Goal: Task Accomplishment & Management: Manage account settings

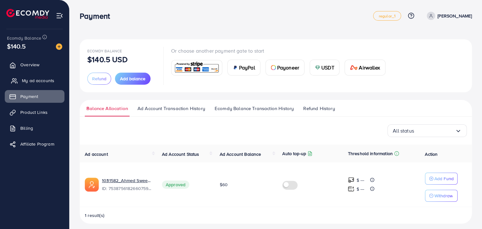
click at [39, 80] on span "My ad accounts" at bounding box center [38, 81] width 32 height 6
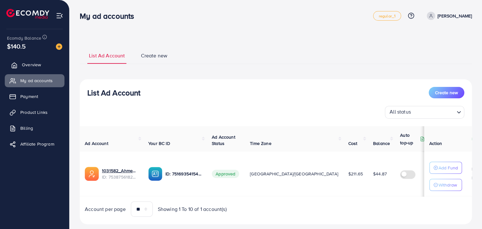
click at [35, 64] on span "Overview" at bounding box center [31, 65] width 19 height 6
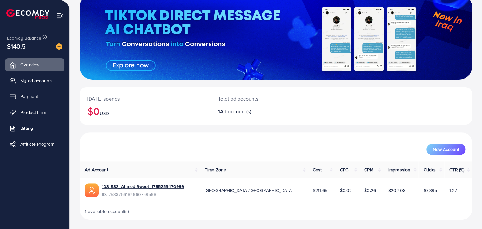
scroll to position [45, 0]
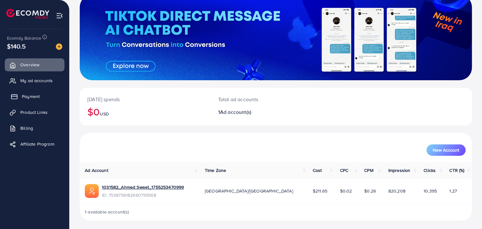
click at [31, 93] on link "Payment" at bounding box center [35, 96] width 60 height 13
